Goal: Task Accomplishment & Management: Use online tool/utility

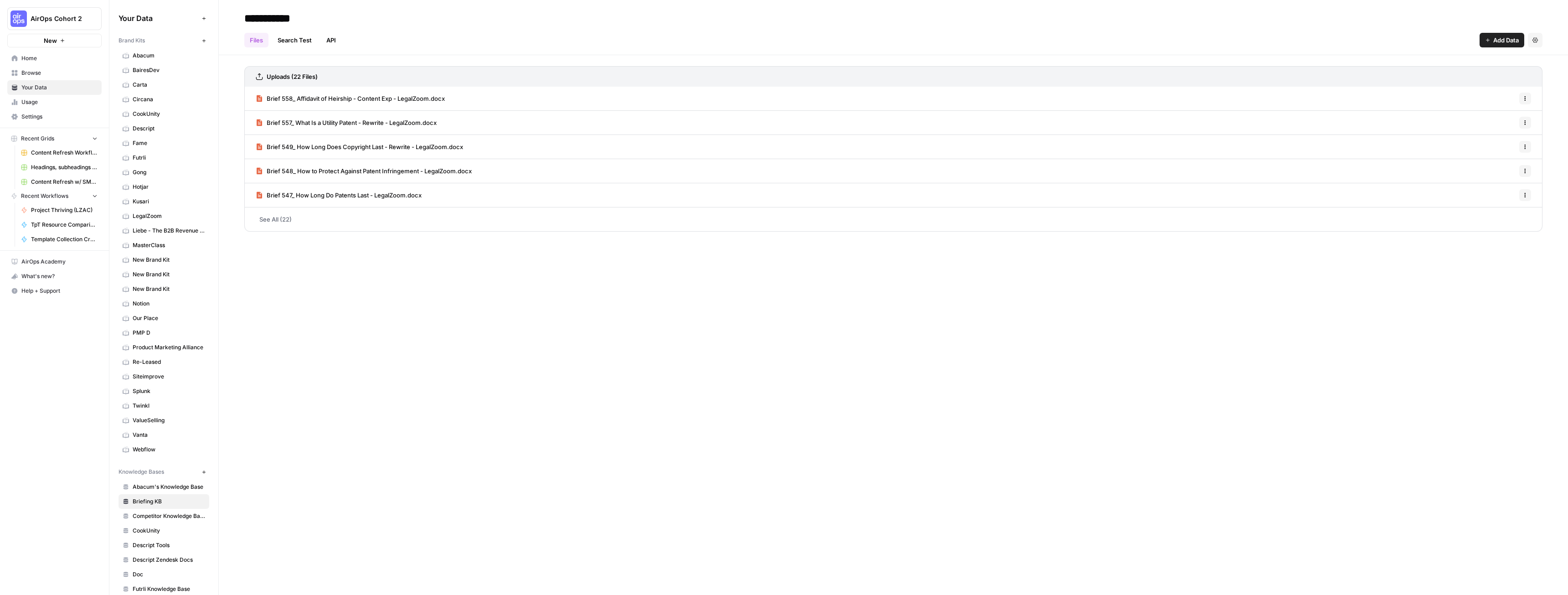
scroll to position [228, 0]
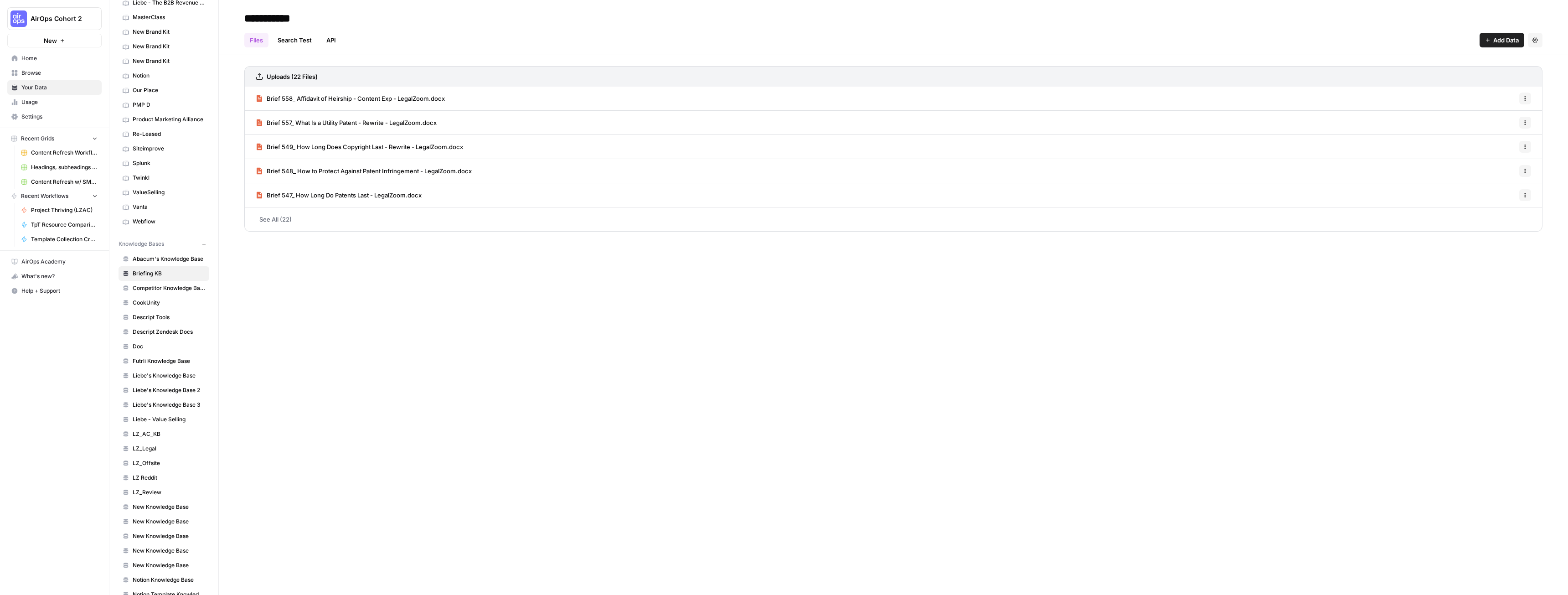
click at [54, 41] on span "New" at bounding box center [51, 40] width 13 height 9
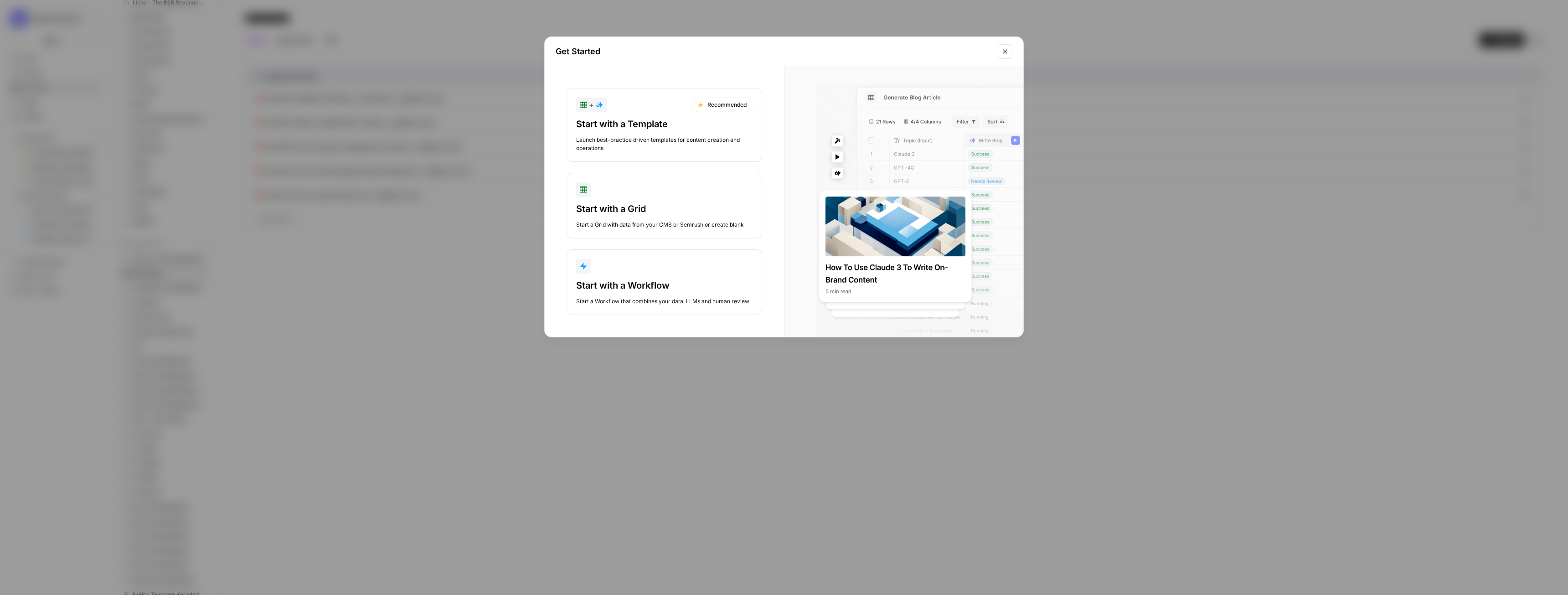
drag, startPoint x: 1009, startPoint y: 48, endPoint x: 803, endPoint y: 41, distance: 206.1
click at [1008, 48] on button "Close modal" at bounding box center [1005, 52] width 15 height 15
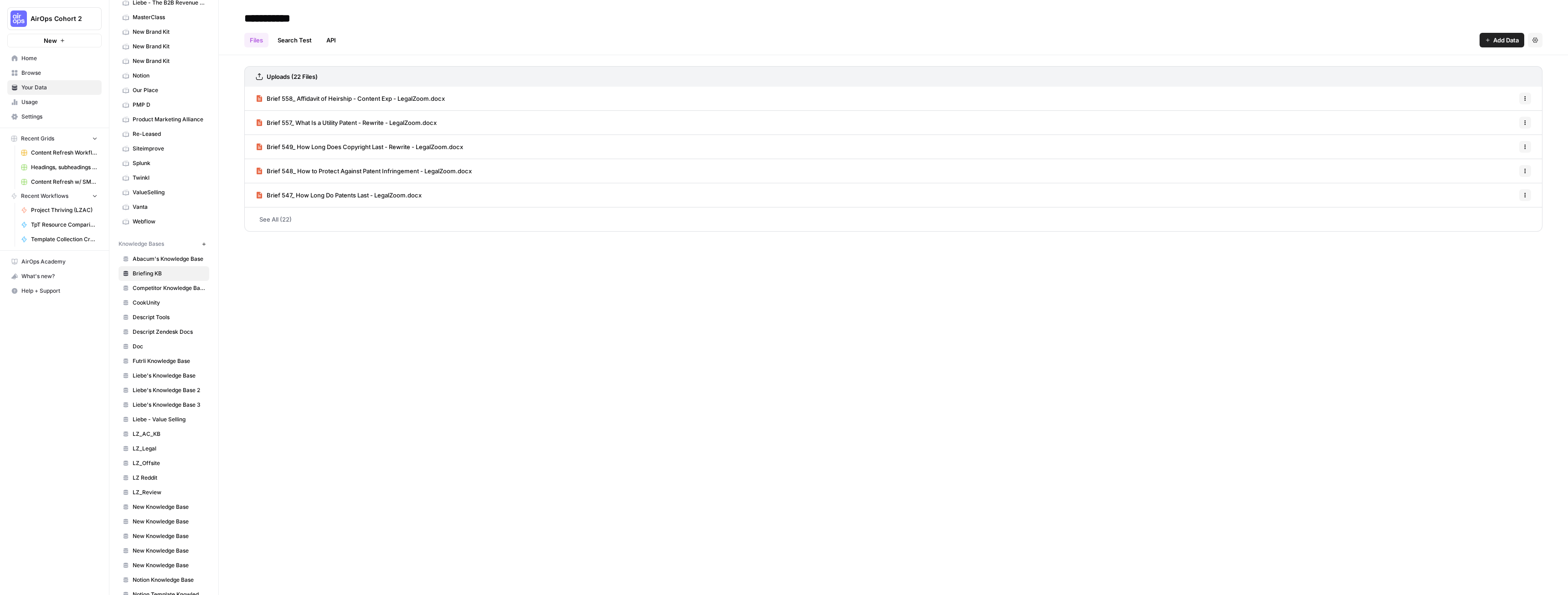
click at [75, 19] on span "AirOps Cohort 2" at bounding box center [58, 18] width 55 height 9
click at [55, 88] on div "LegalZoom" at bounding box center [83, 83] width 139 height 11
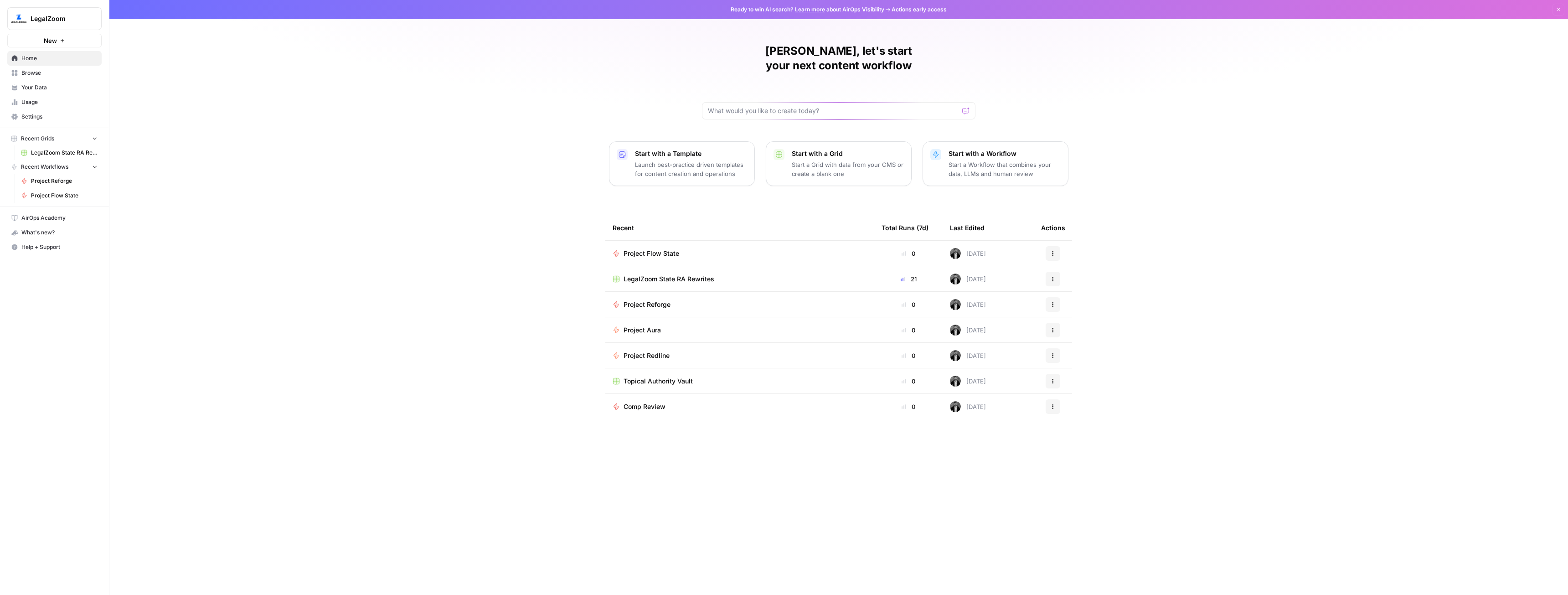
click at [803, 160] on p "Start a Grid with data from your CMS or create a blank one" at bounding box center [848, 169] width 112 height 18
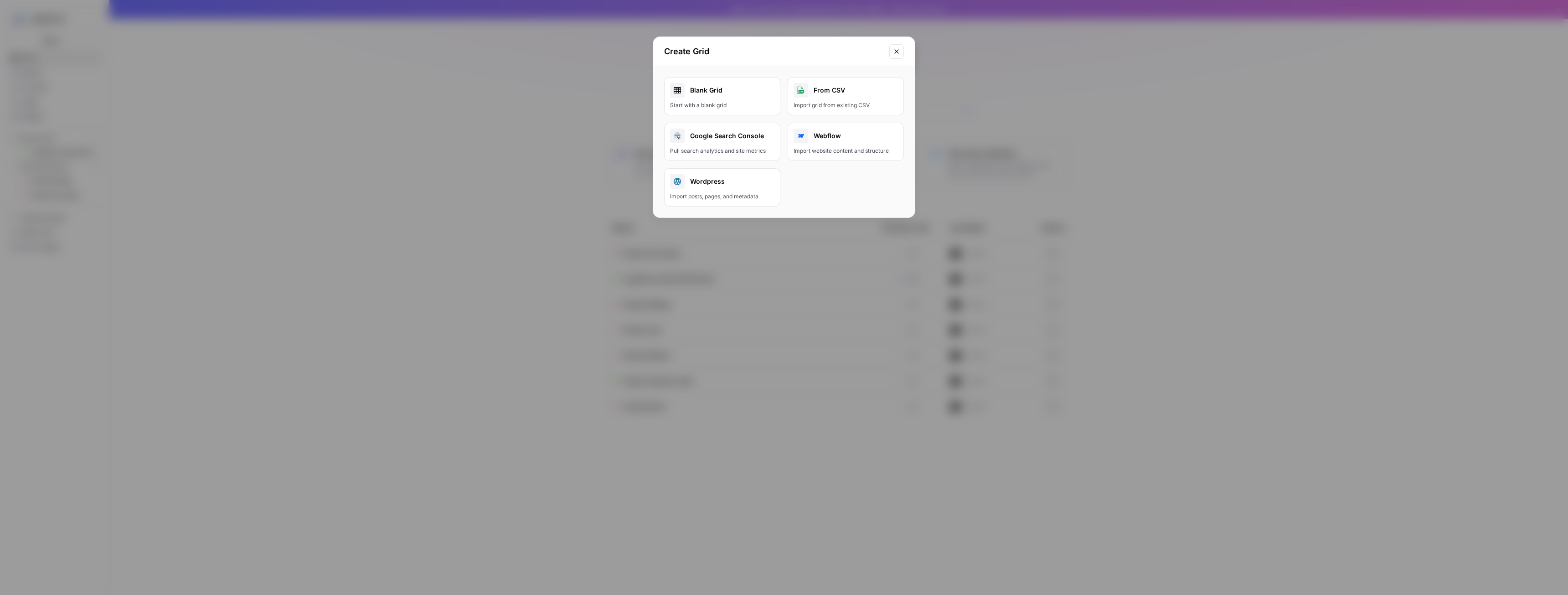
click at [729, 94] on div "Blank Grid" at bounding box center [722, 90] width 104 height 15
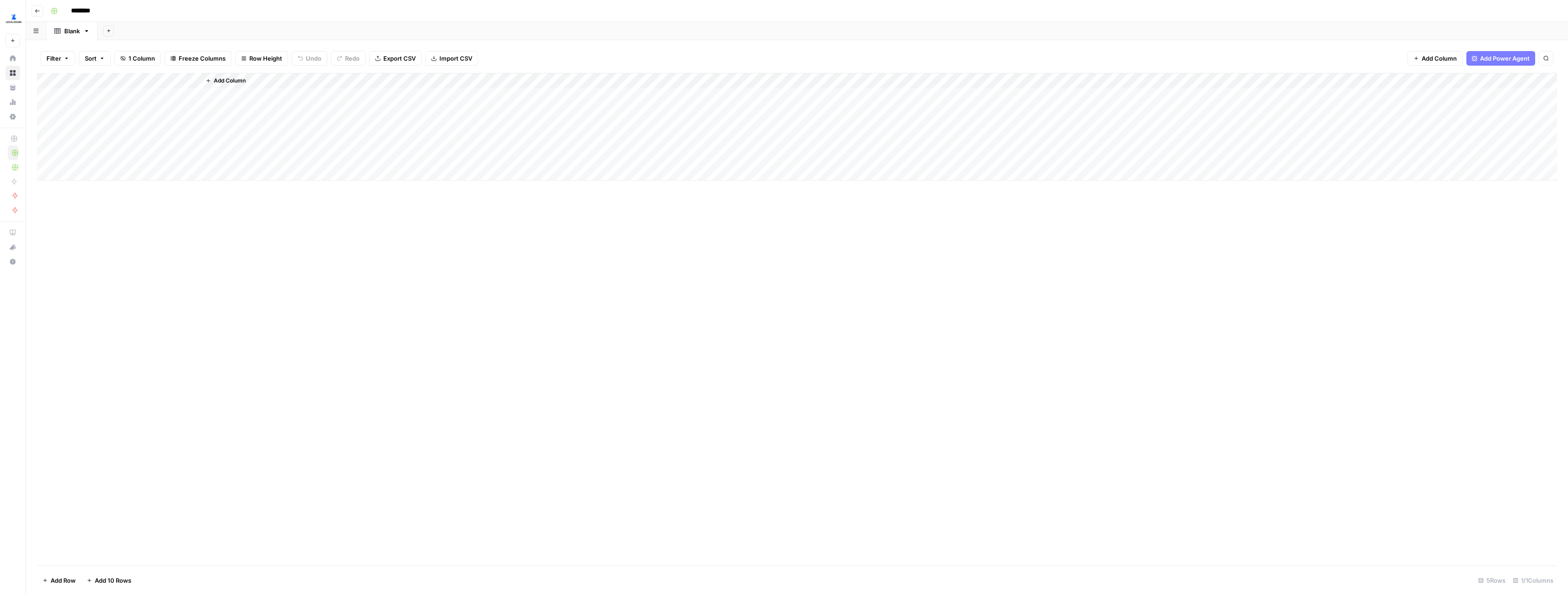
click at [91, 9] on input "********" at bounding box center [93, 11] width 51 height 15
click at [104, 19] on header "Go back *" at bounding box center [797, 11] width 1542 height 22
click at [100, 13] on input "*" at bounding box center [93, 11] width 51 height 15
type input "**********"
click at [89, 97] on div "Add Column" at bounding box center [797, 127] width 1520 height 108
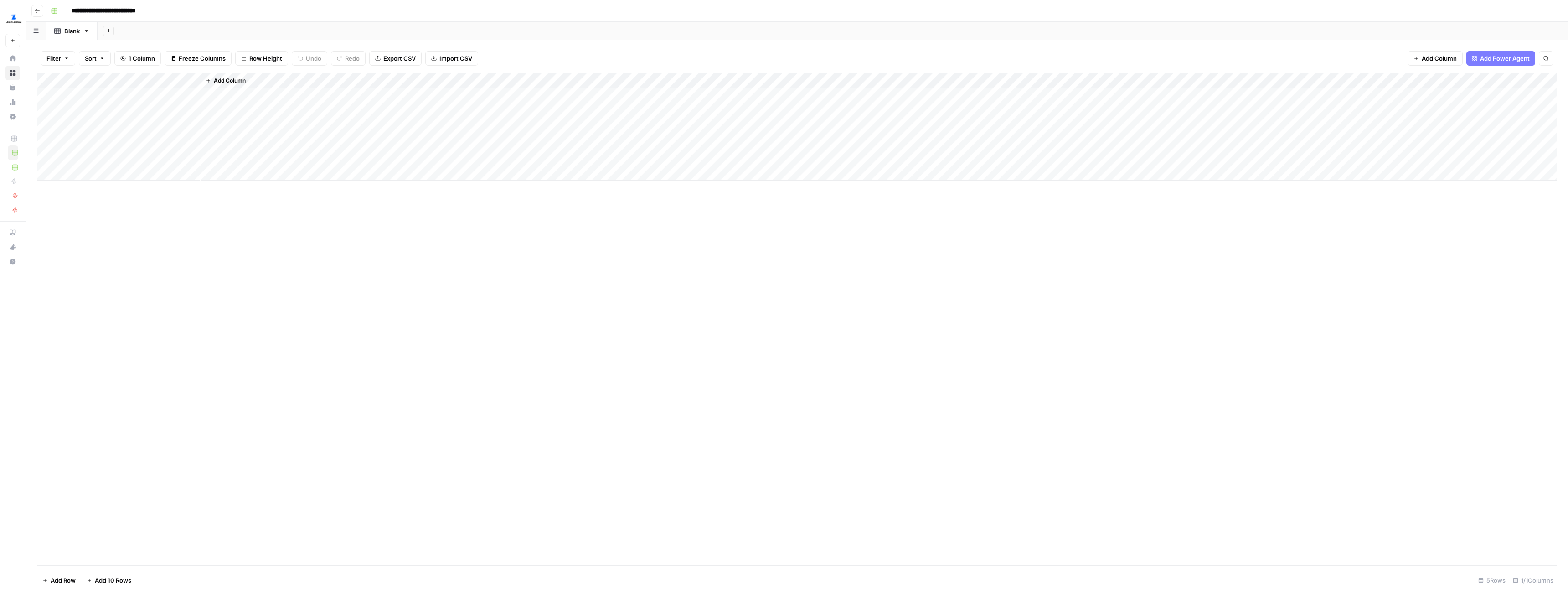
click at [91, 160] on div "Add Column" at bounding box center [797, 127] width 1520 height 108
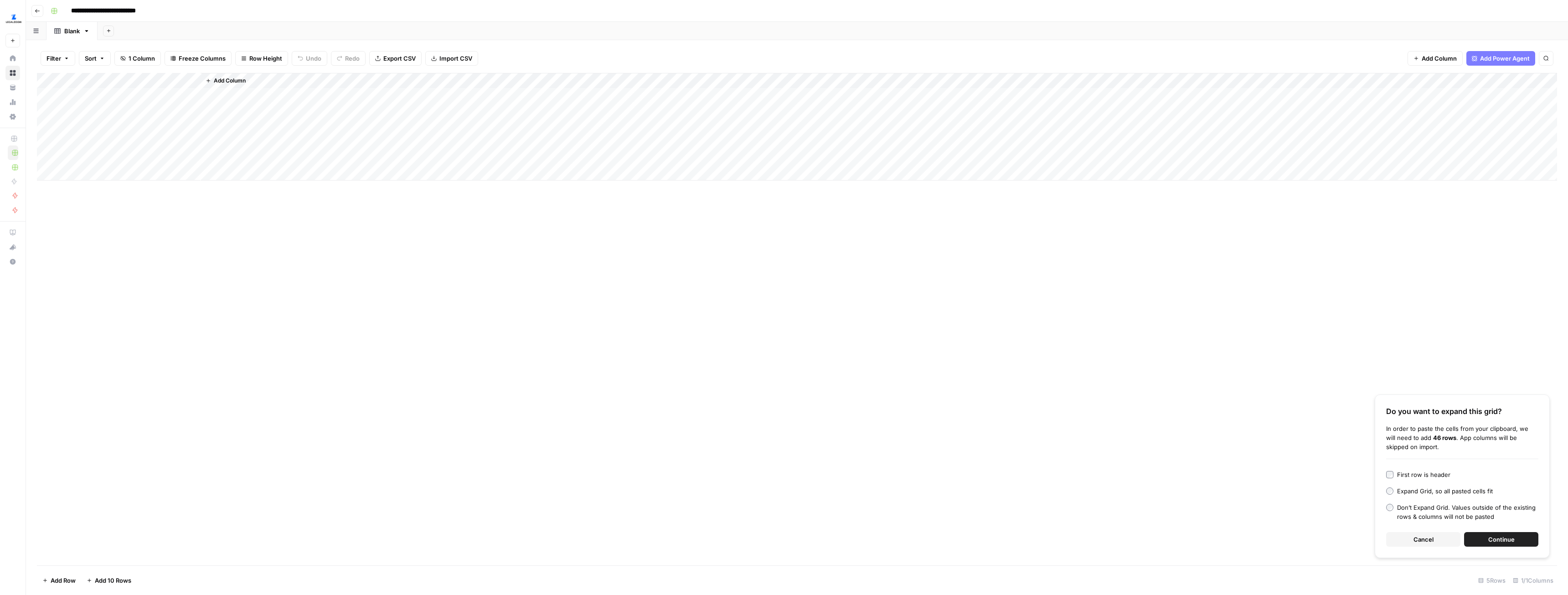
click at [1490, 535] on span "Continue" at bounding box center [1501, 539] width 26 height 9
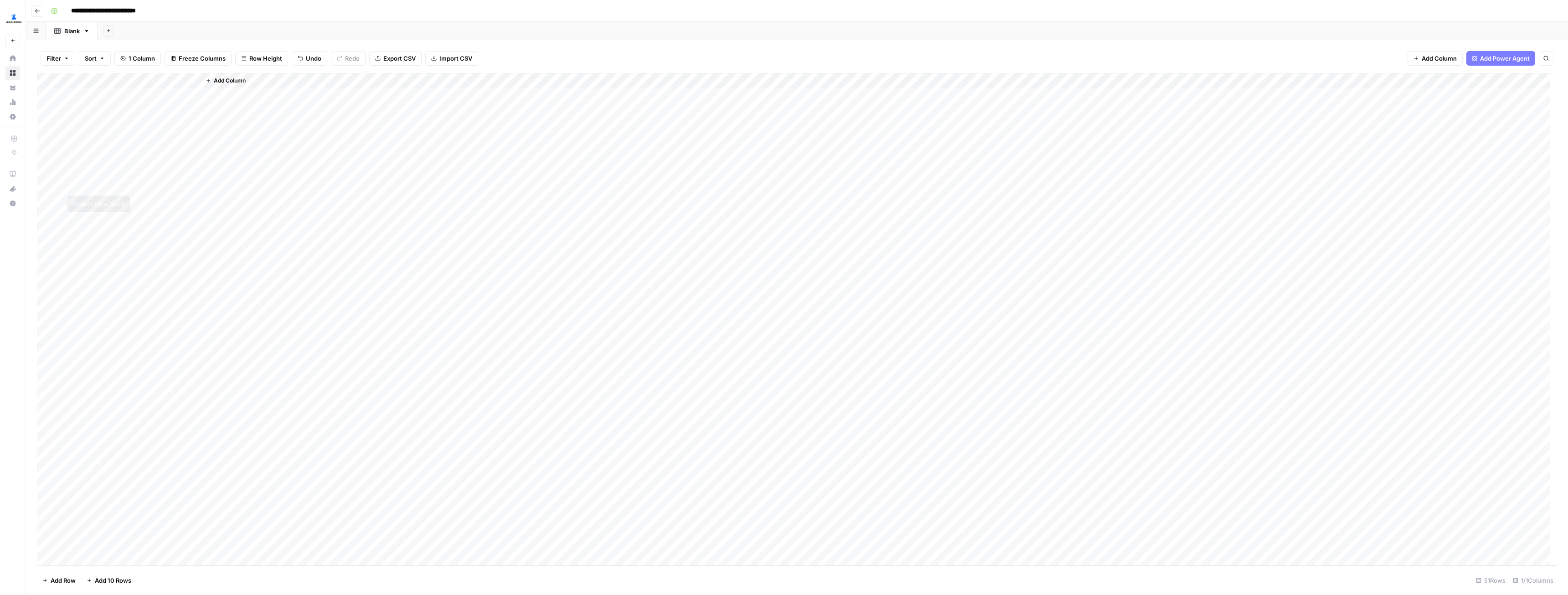
click at [331, 209] on div "Add Column" at bounding box center [878, 319] width 1357 height 493
click at [117, 77] on div "Add Column" at bounding box center [797, 319] width 1520 height 493
click at [113, 105] on input "https://www.legalzoom.com/articles/how-to-form-an-oregon-corporation" at bounding box center [124, 102] width 93 height 9
type input "url"
click at [315, 208] on div "Add Column" at bounding box center [878, 319] width 1357 height 493
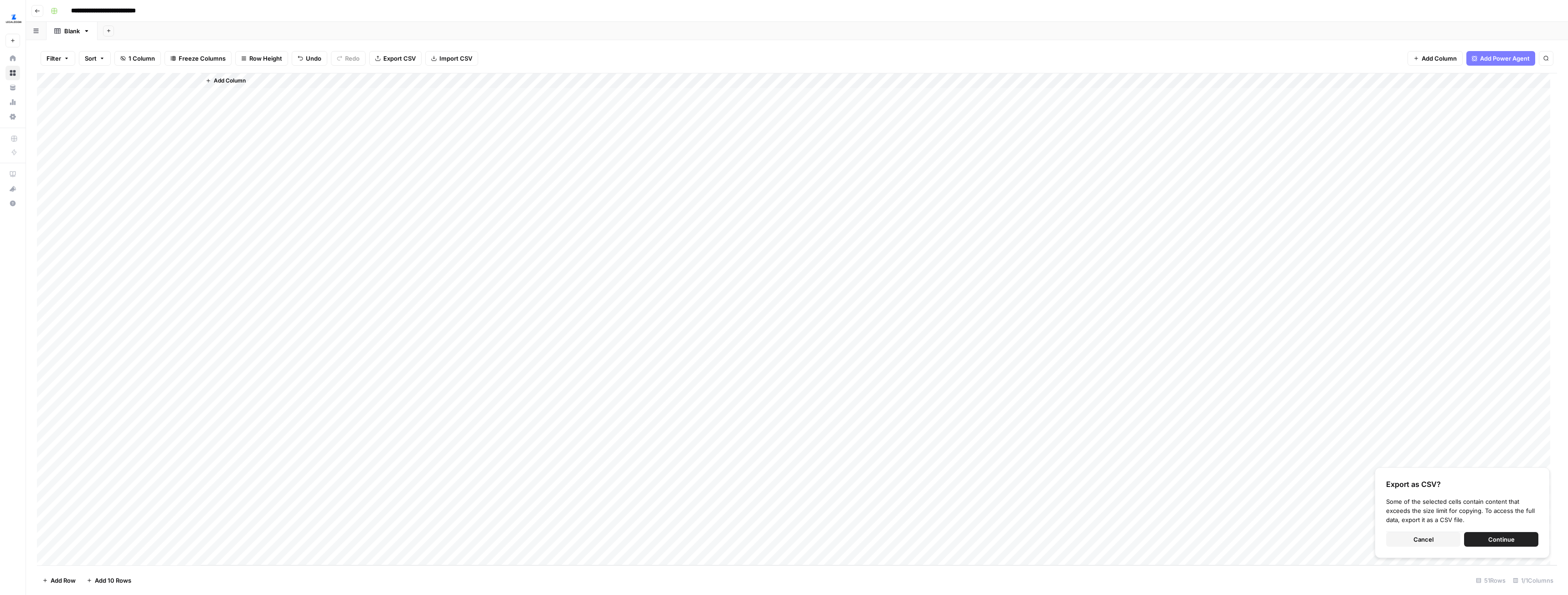
click at [157, 78] on div "Add Column" at bounding box center [797, 319] width 1520 height 493
click at [124, 108] on div "https://www.legalzoom.com/articles/how-to-form-an-oregon-corporation" at bounding box center [123, 103] width 100 height 15
type input "url"
click at [94, 541] on div "Add Column" at bounding box center [797, 319] width 1520 height 493
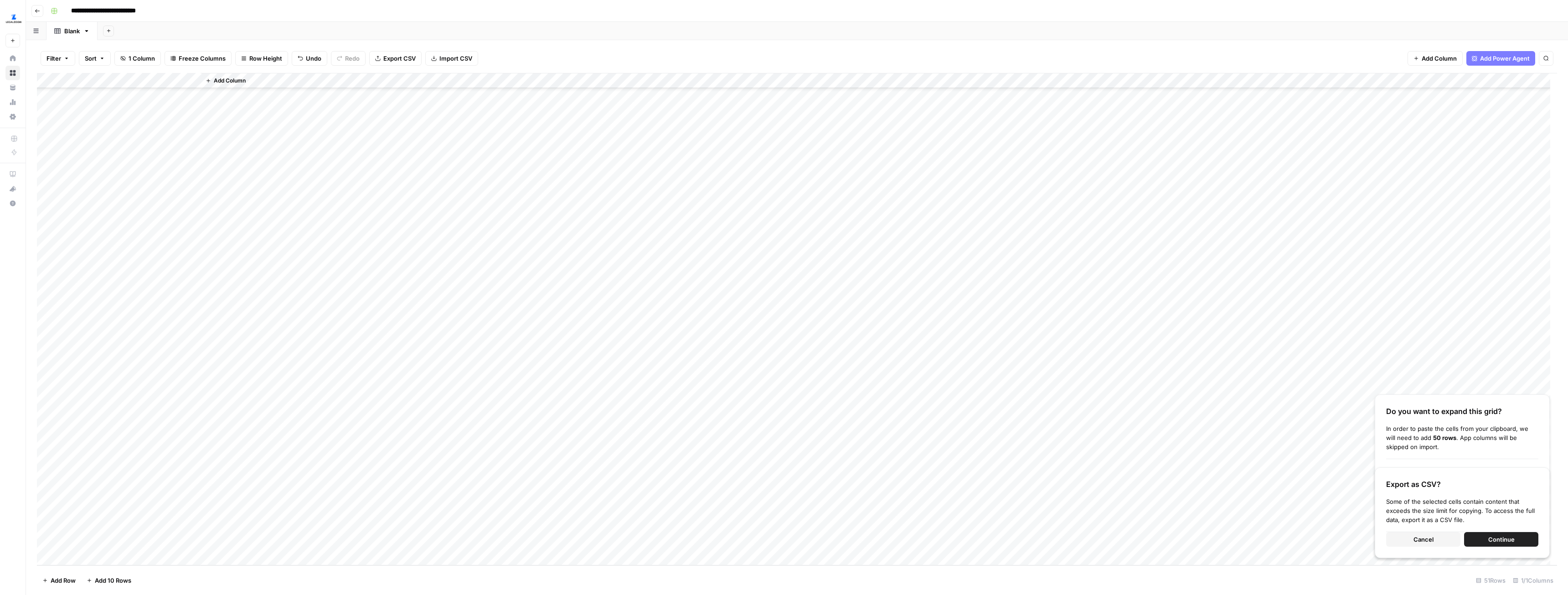
click at [1489, 539] on span "Continue" at bounding box center [1501, 539] width 26 height 9
click at [1430, 541] on span "Cancel" at bounding box center [1423, 539] width 20 height 9
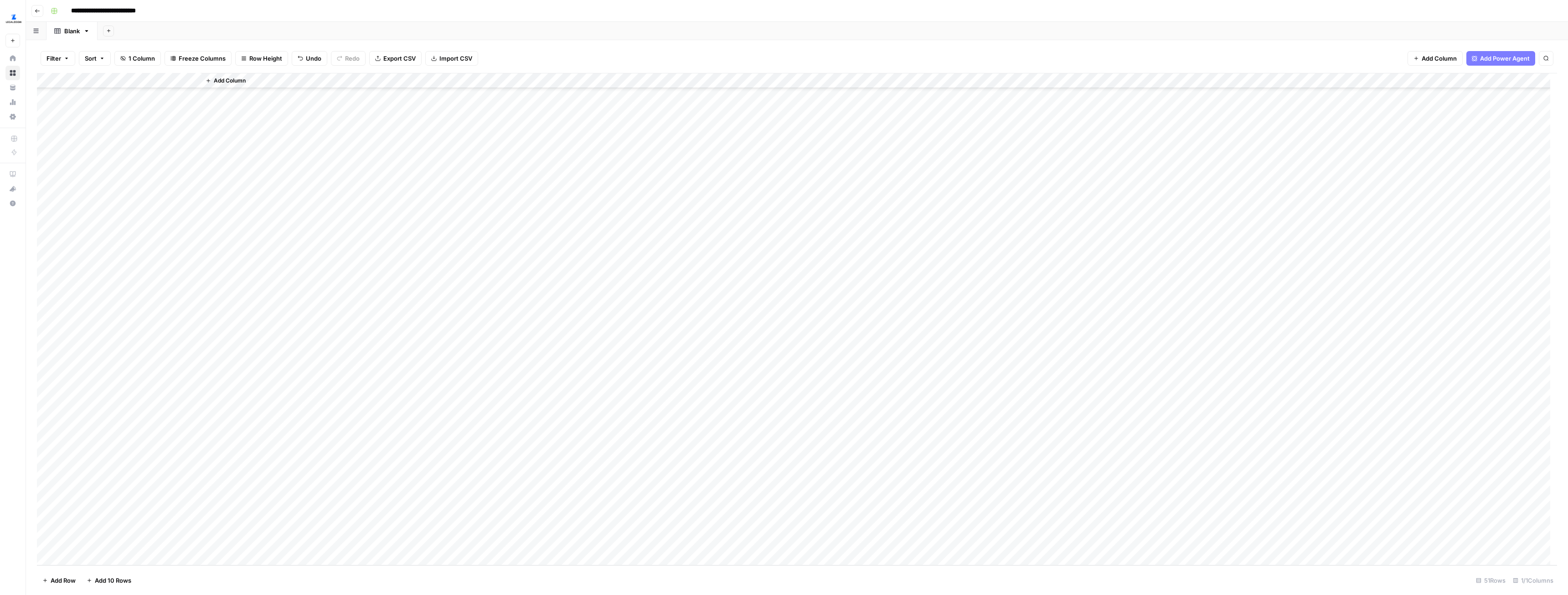
click at [133, 541] on div "Add Column" at bounding box center [797, 319] width 1520 height 493
type textarea "**********"
click at [386, 470] on div "Add Column" at bounding box center [878, 319] width 1357 height 493
click at [233, 79] on span "Add Column" at bounding box center [229, 80] width 32 height 8
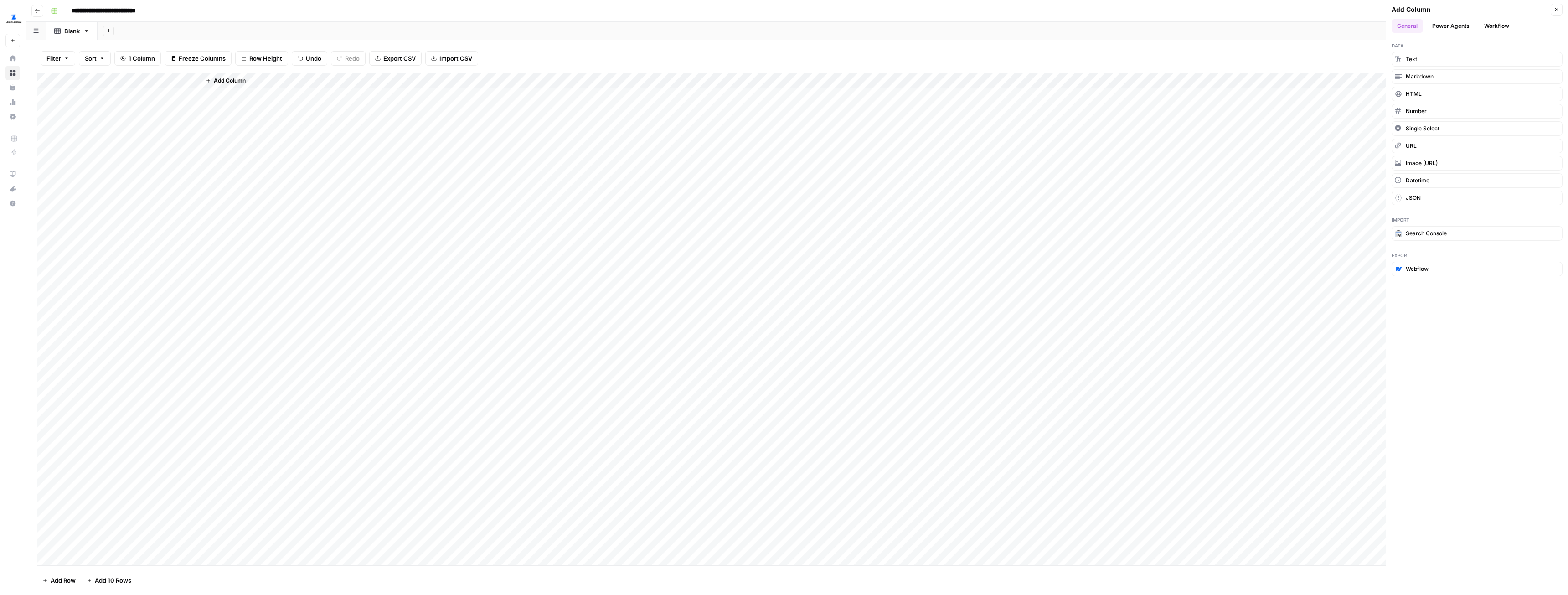
click at [1509, 26] on button "Workflow" at bounding box center [1496, 26] width 36 height 13
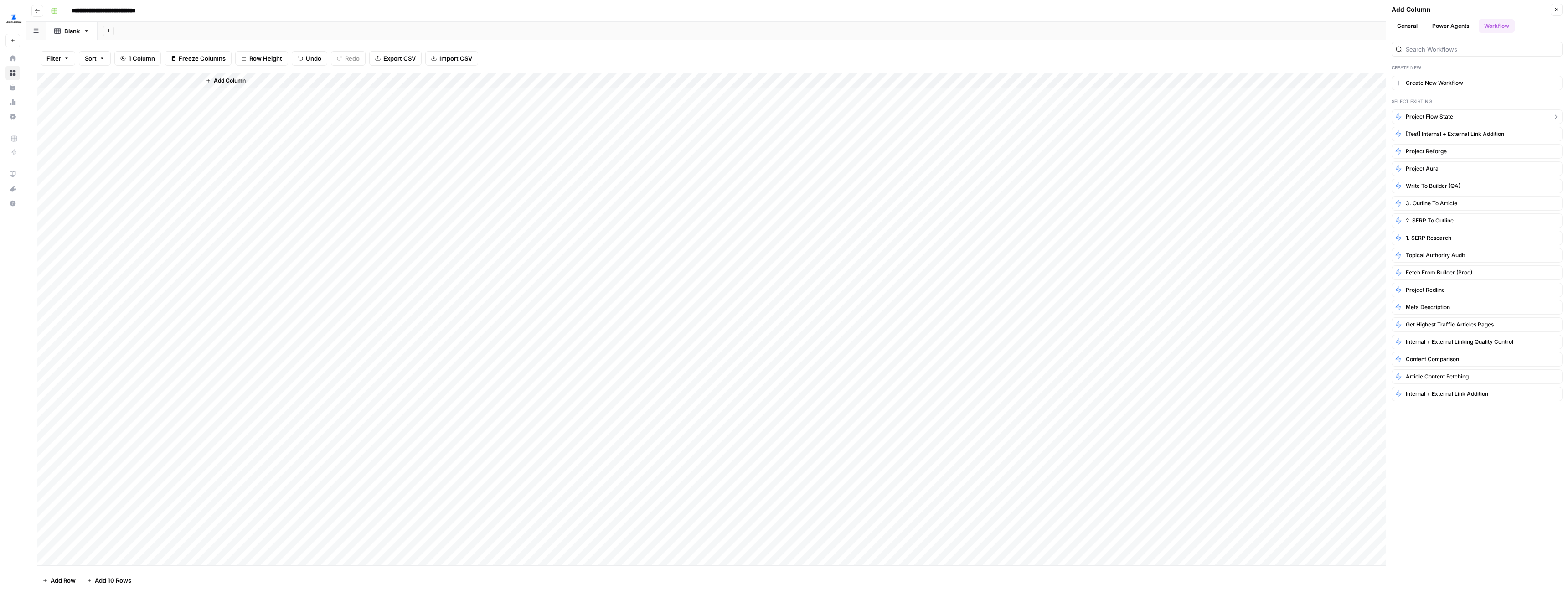
click at [1431, 116] on span "Project Flow State" at bounding box center [1429, 116] width 47 height 8
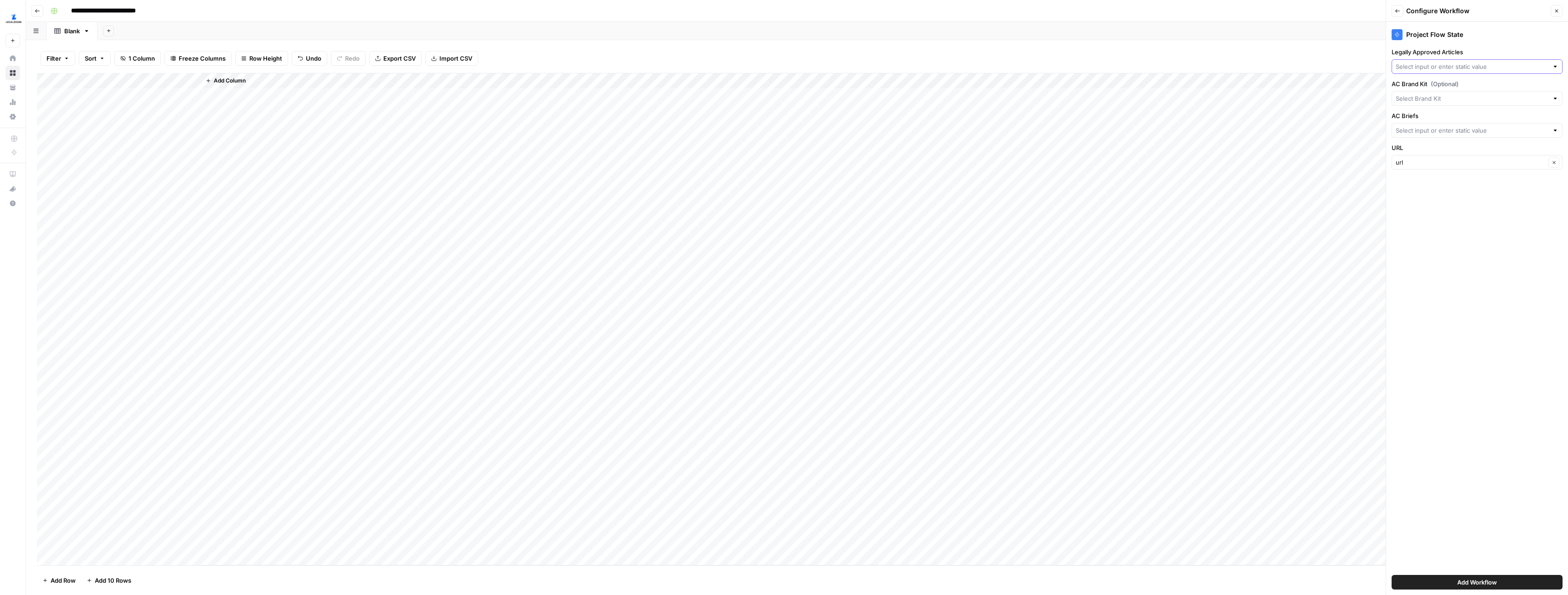
click at [1429, 66] on input "Legally Approved Articles" at bounding box center [1472, 66] width 153 height 9
click at [1444, 111] on span "Legally Reviewed AC Content" at bounding box center [1475, 113] width 152 height 9
type input "Legally Reviewed AC Content"
click at [1444, 128] on input "AC Briefs" at bounding box center [1472, 130] width 153 height 9
click at [1428, 204] on span "AC Briefing" at bounding box center [1475, 203] width 152 height 9
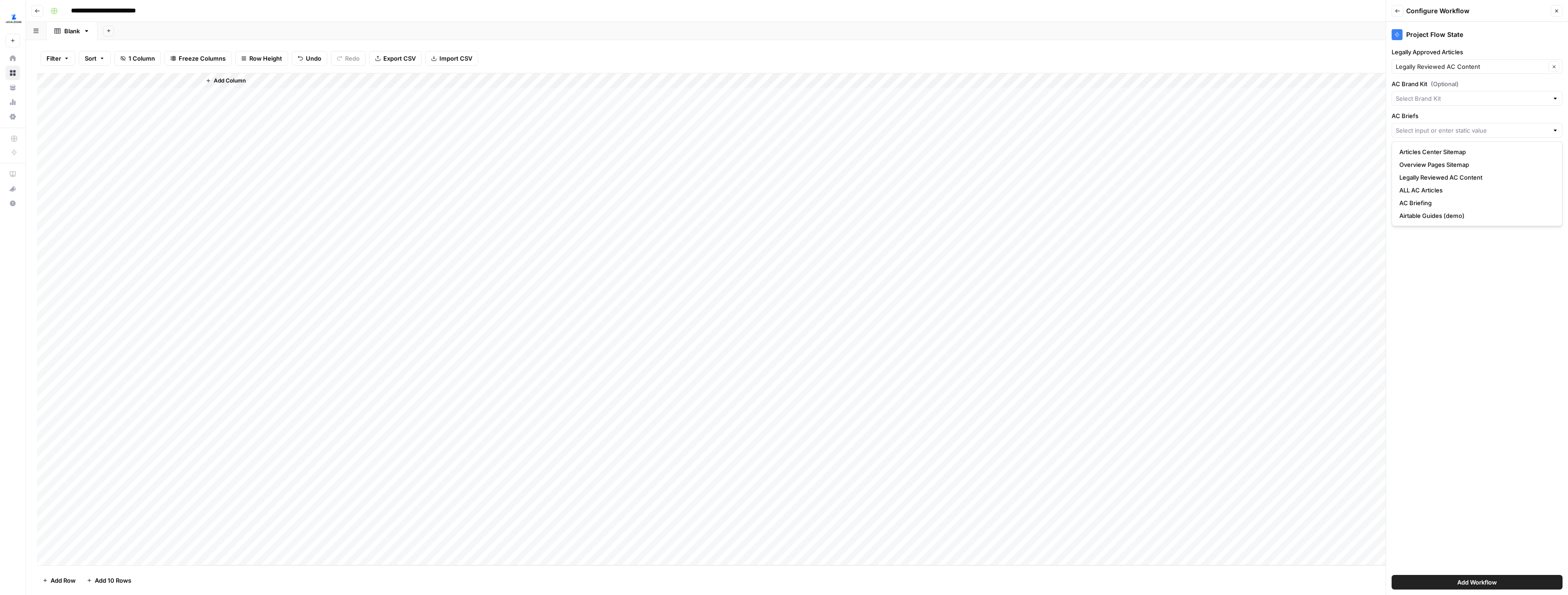
type input "AC Briefing"
click at [1474, 579] on span "Add Workflow" at bounding box center [1477, 582] width 40 height 9
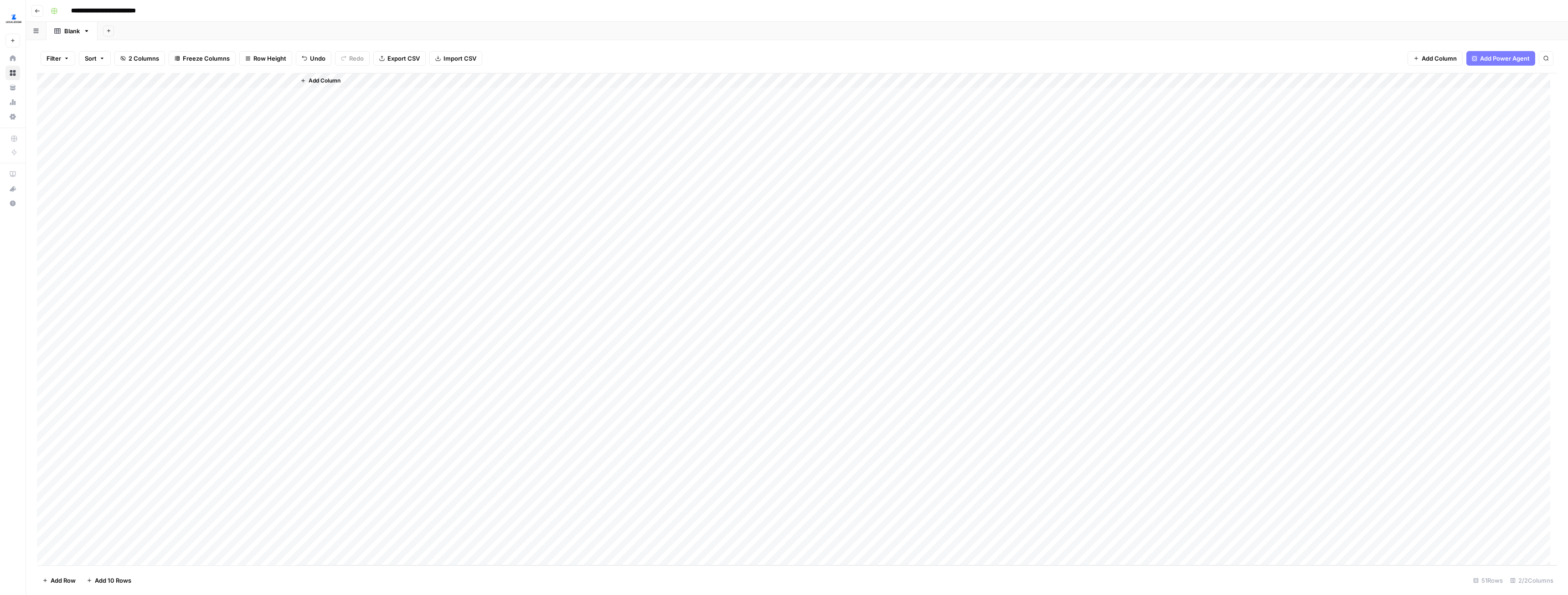
click at [249, 96] on div "Add Column" at bounding box center [797, 319] width 1520 height 493
click at [248, 112] on div "Add Column" at bounding box center [797, 319] width 1520 height 493
